Goal: Information Seeking & Learning: Learn about a topic

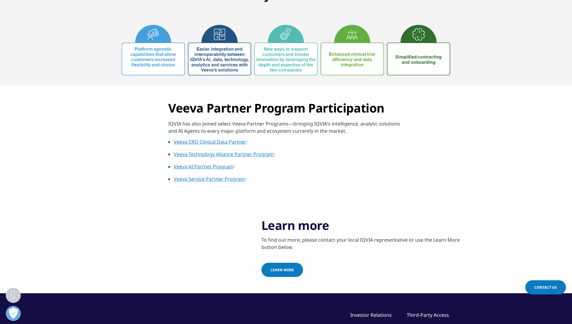
scroll to position [362, 0]
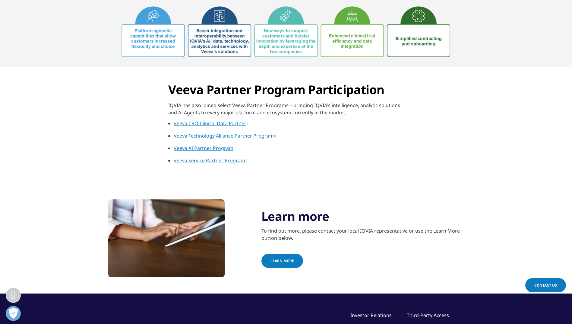
click at [214, 149] on link "Veeva AI Partner Program" at bounding box center [205, 148] width 62 height 7
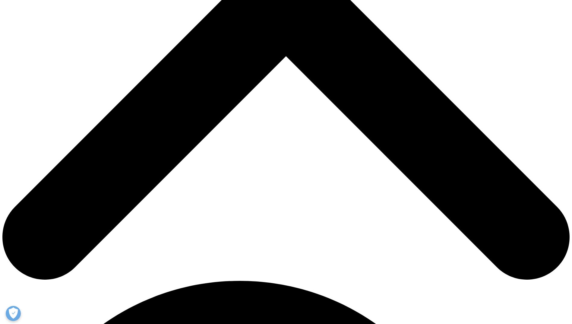
scroll to position [271, 0]
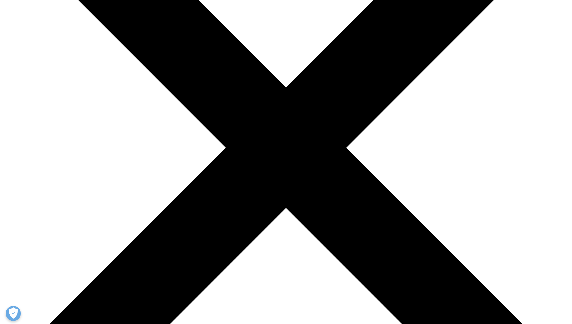
scroll to position [151, 0]
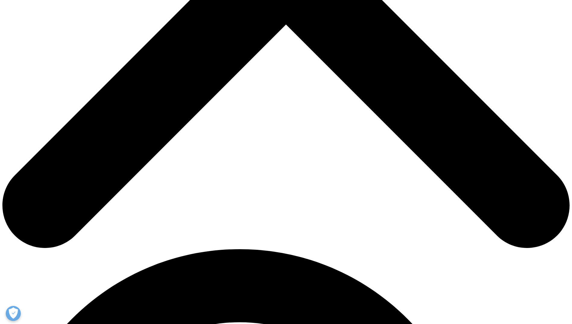
scroll to position [362, 0]
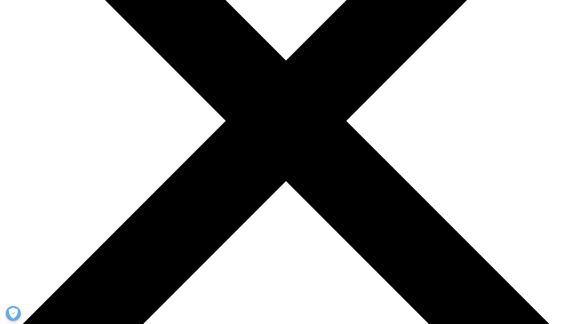
scroll to position [211, 0]
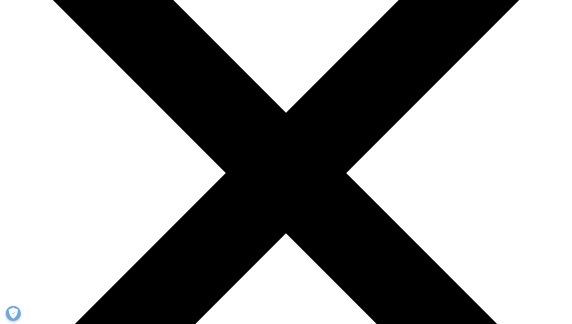
scroll to position [271, 0]
